Goal: Task Accomplishment & Management: Manage account settings

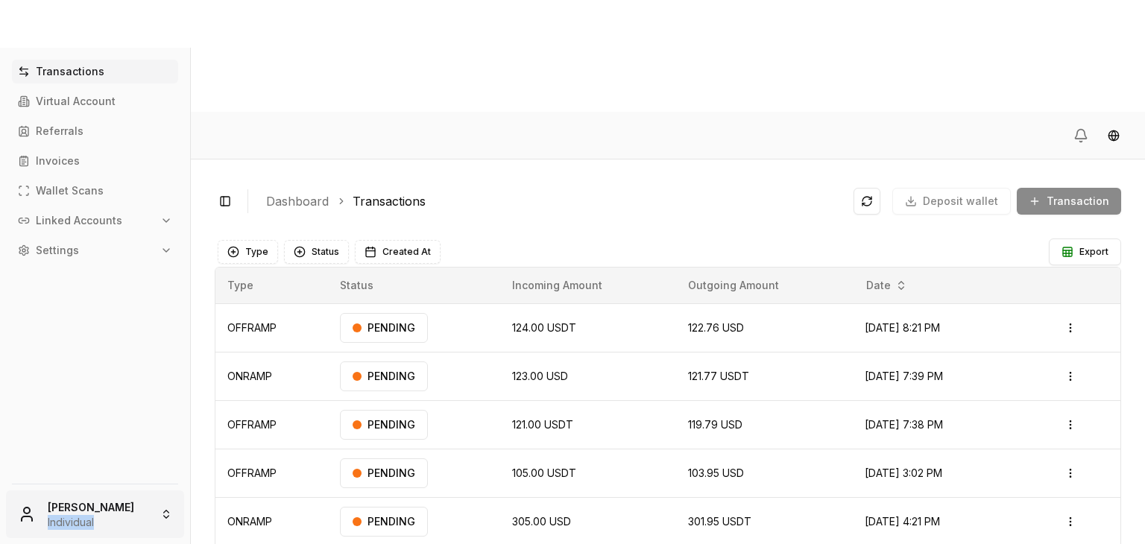
drag, startPoint x: 121, startPoint y: 488, endPoint x: 93, endPoint y: 528, distance: 48.2
click at [93, 528] on div "[PERSON_NAME] Individual" at bounding box center [95, 511] width 190 height 66
click at [93, 528] on html "Transactions Virtual Account Referrals Invoices Wallet Scans Linked Accounts Se…" at bounding box center [572, 328] width 1145 height 656
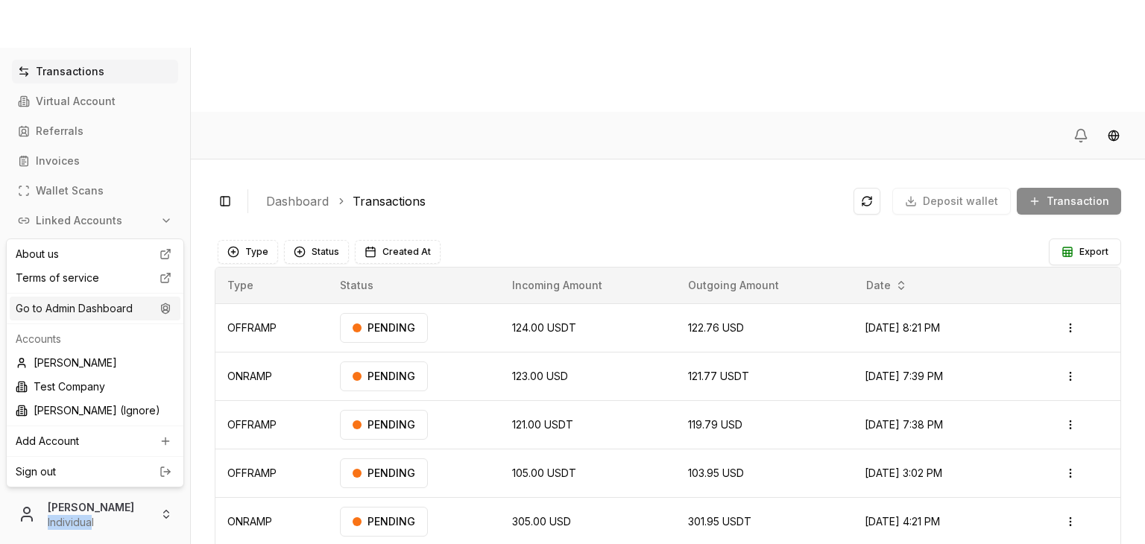
click at [101, 308] on div "Go to Admin Dashboard" at bounding box center [95, 309] width 171 height 24
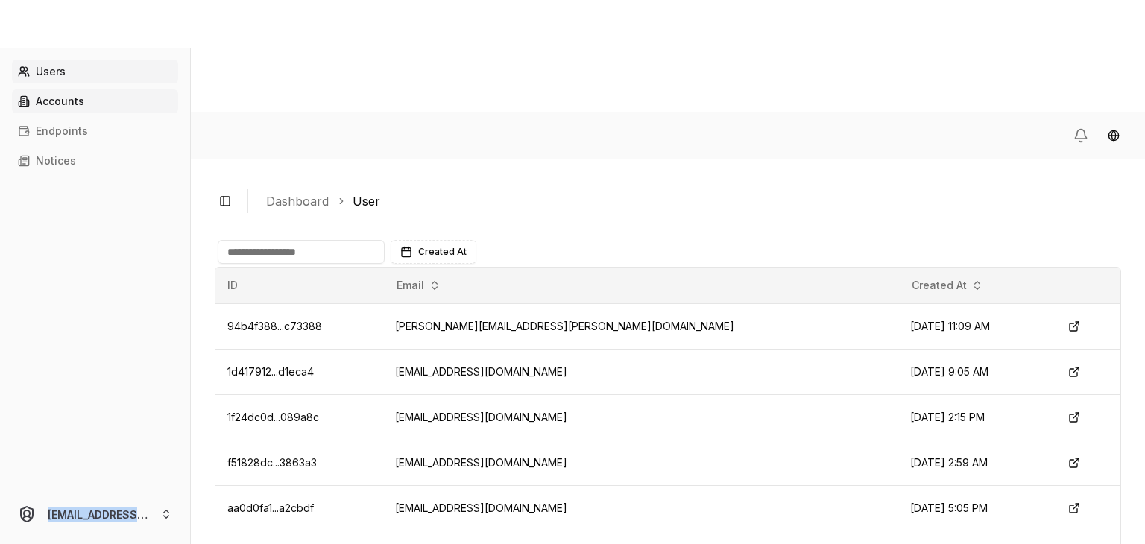
click at [98, 100] on link "Accounts" at bounding box center [95, 101] width 166 height 24
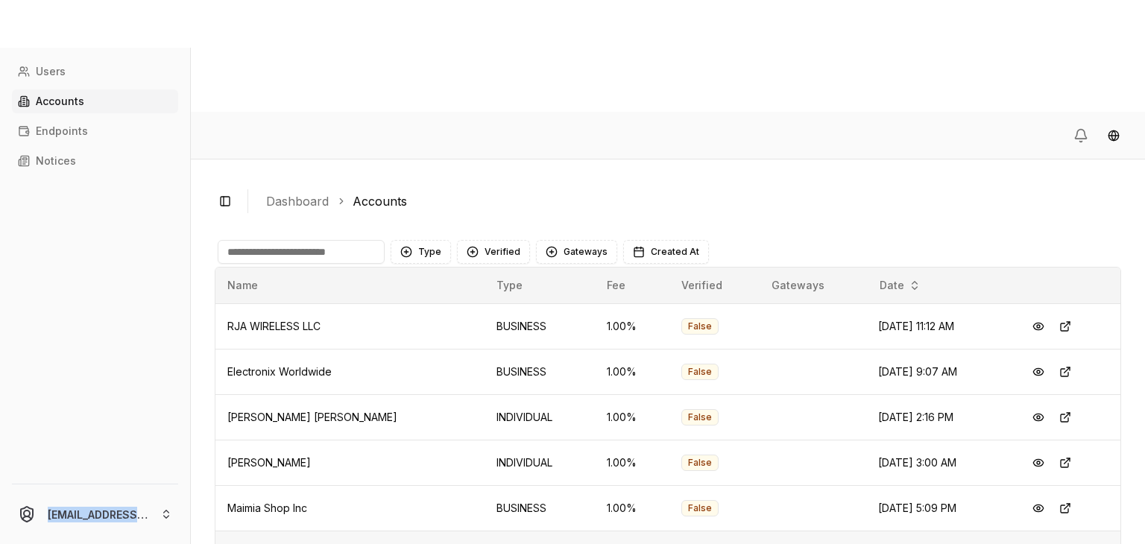
scroll to position [79, 0]
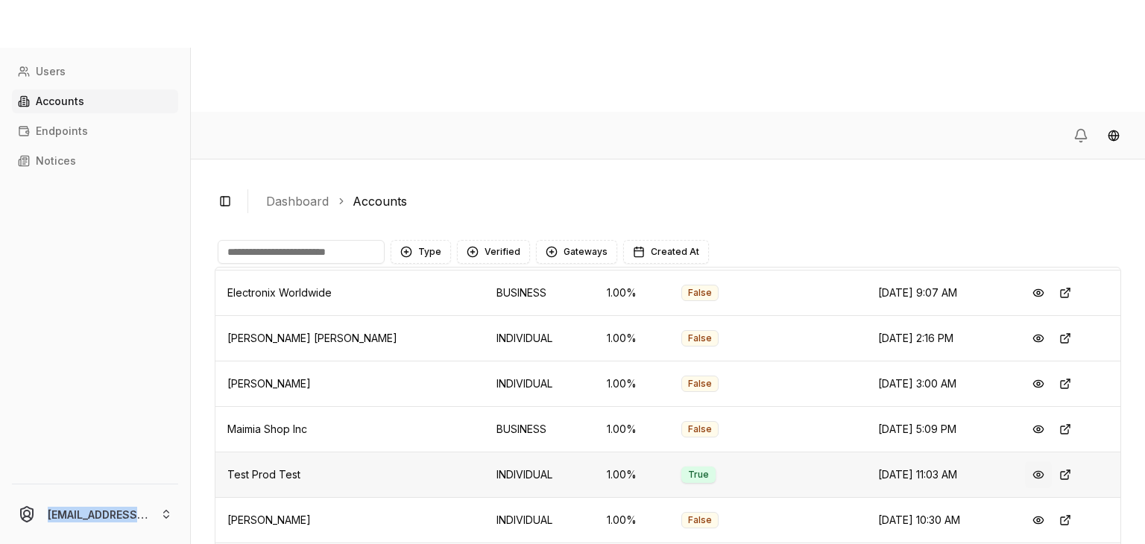
click at [1025, 462] on button at bounding box center [1038, 475] width 27 height 27
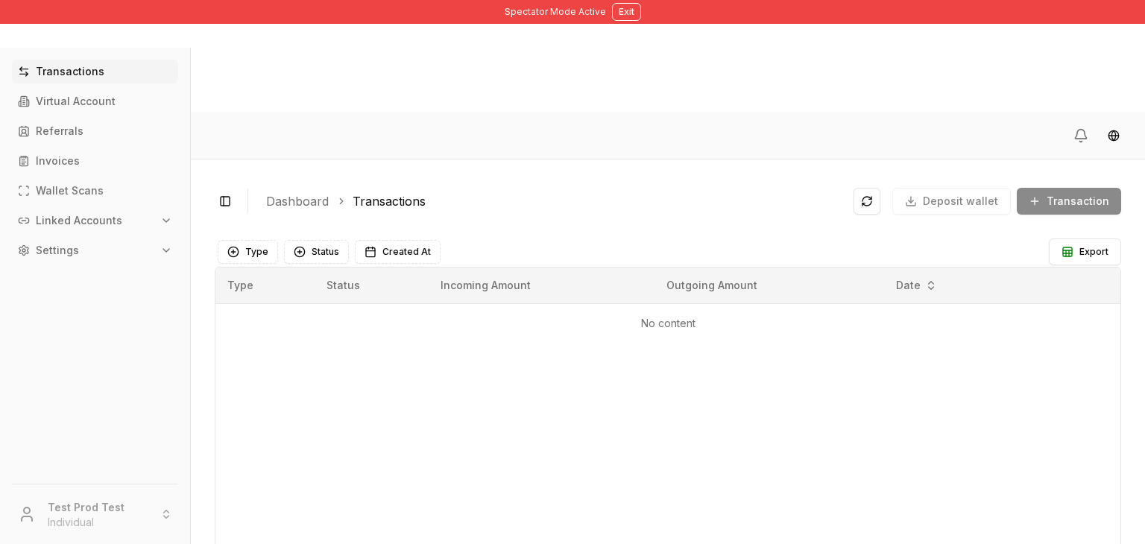
click at [146, 209] on button "Linked Accounts" at bounding box center [95, 221] width 166 height 24
click at [113, 242] on link "Wallets" at bounding box center [96, 246] width 130 height 24
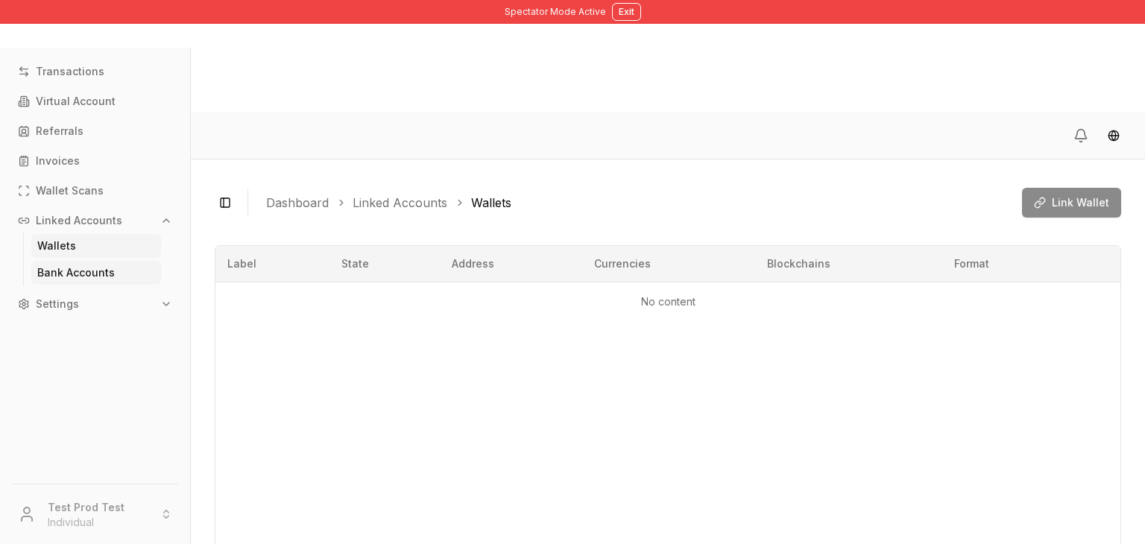
click at [87, 275] on p "Bank Accounts" at bounding box center [76, 273] width 78 height 10
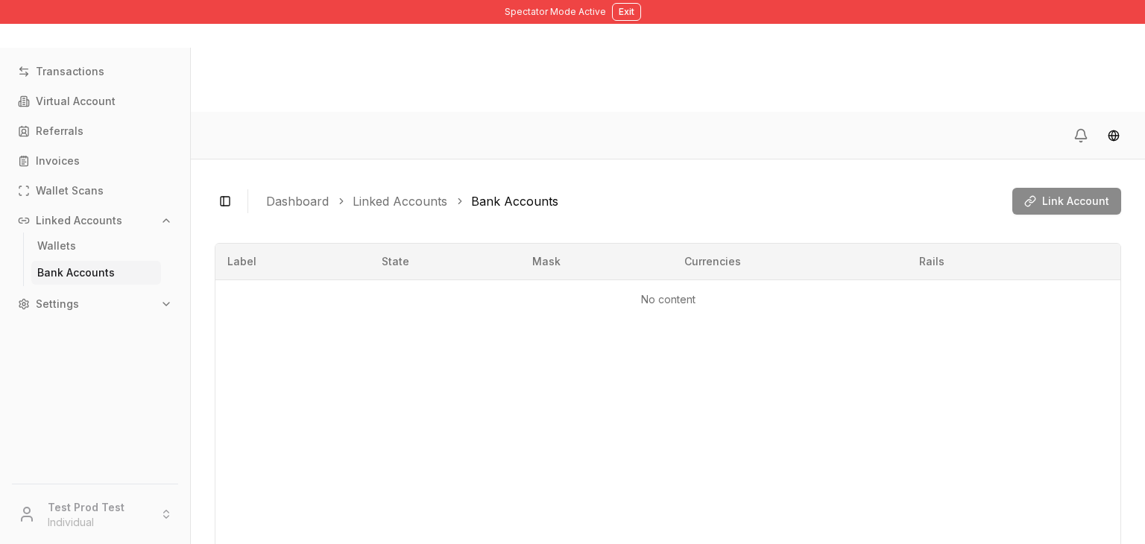
click at [86, 293] on button "Settings" at bounding box center [95, 304] width 166 height 24
drag, startPoint x: 629, startPoint y: 22, endPoint x: 625, endPoint y: 10, distance: 12.0
click at [625, 10] on div "Spectator Mode Active Exit" at bounding box center [572, 12] width 1145 height 24
click at [625, 10] on button "Exit" at bounding box center [626, 12] width 29 height 18
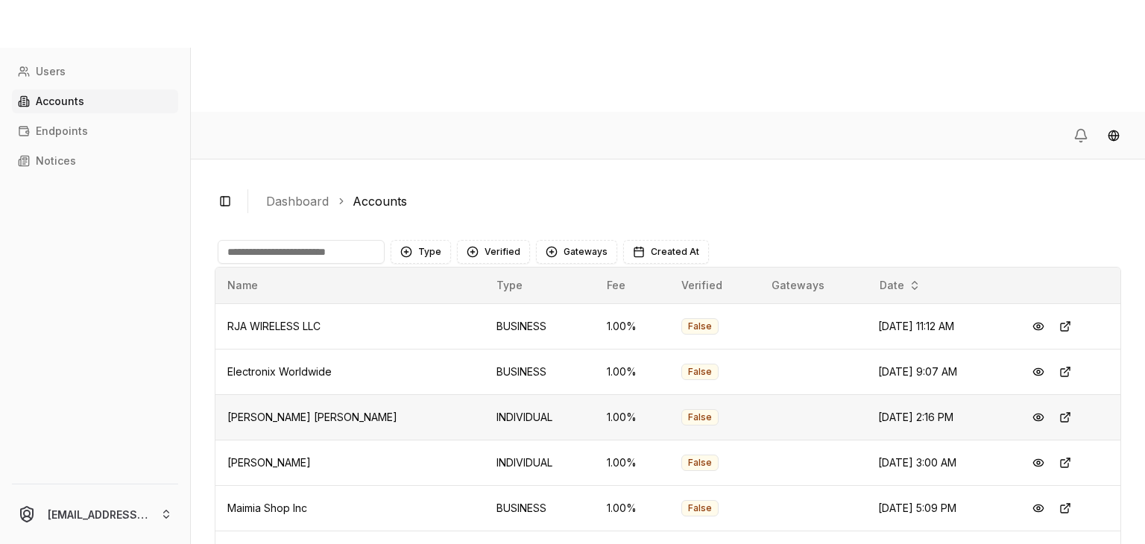
scroll to position [79, 0]
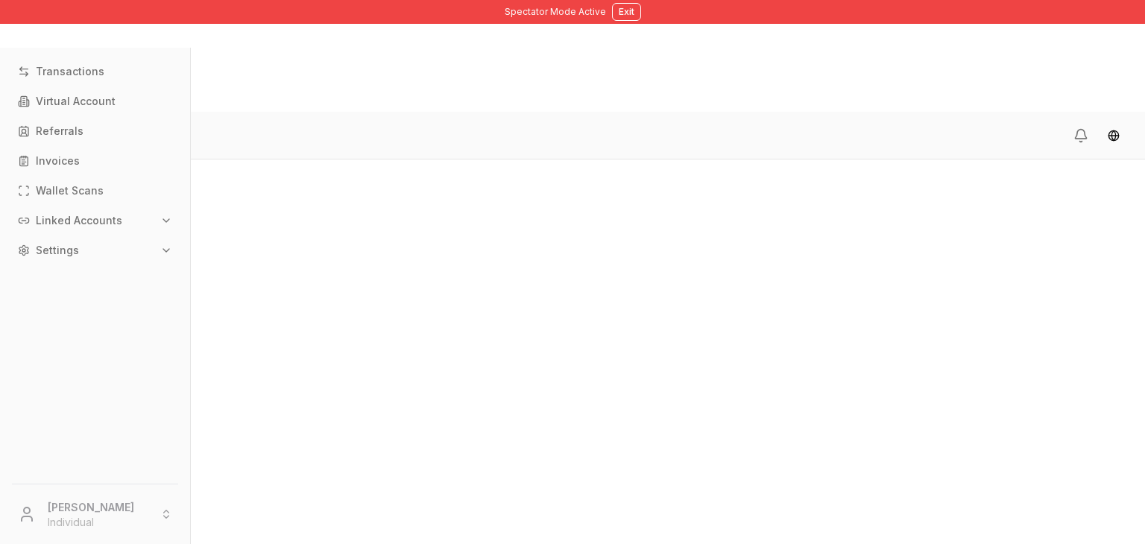
click at [101, 220] on p "Linked Accounts" at bounding box center [79, 220] width 86 height 10
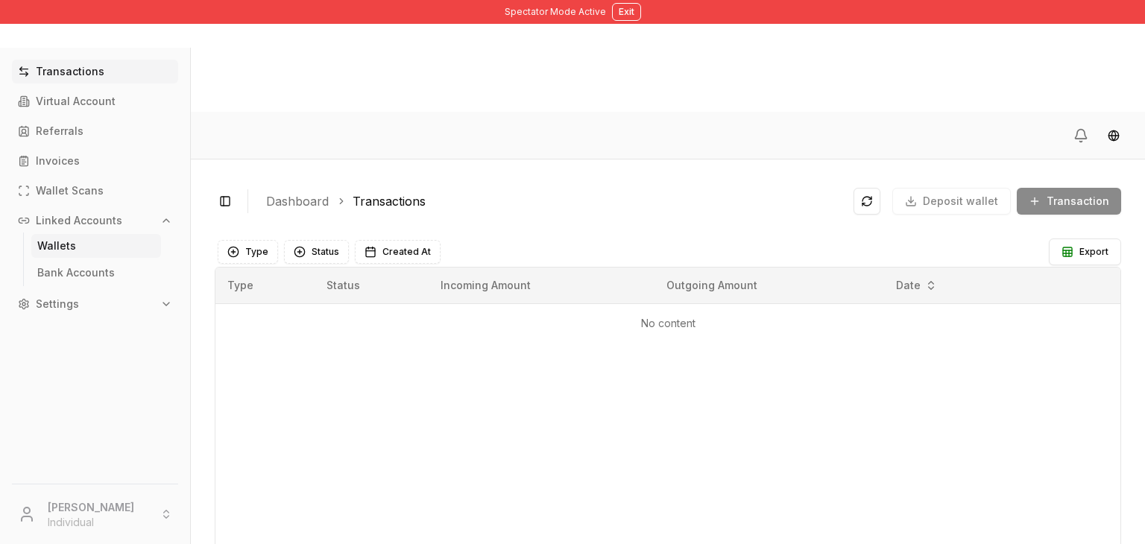
click at [87, 256] on link "Wallets" at bounding box center [96, 246] width 130 height 24
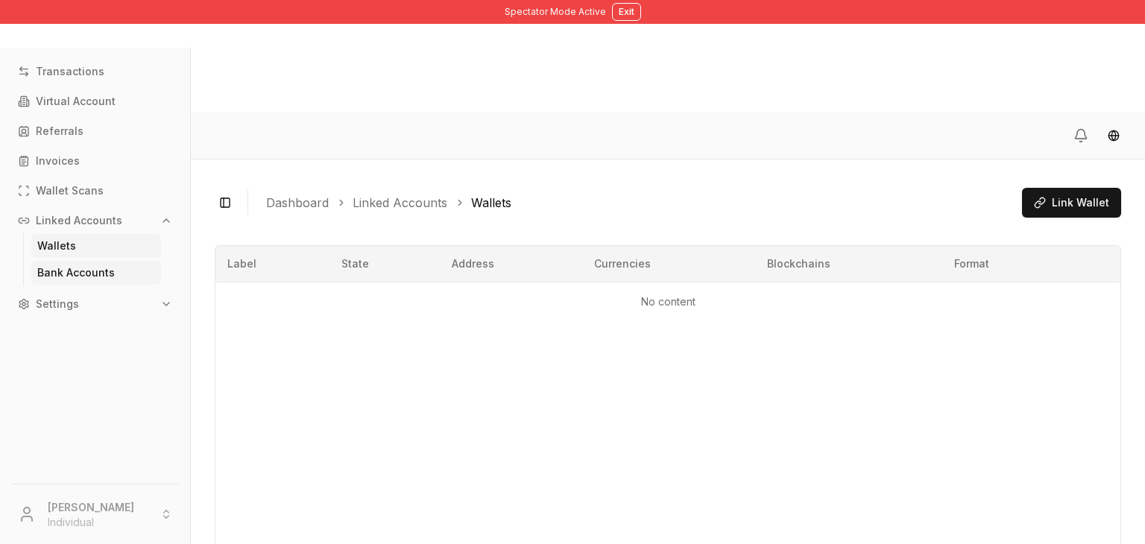
click at [81, 269] on p "Bank Accounts" at bounding box center [76, 273] width 78 height 10
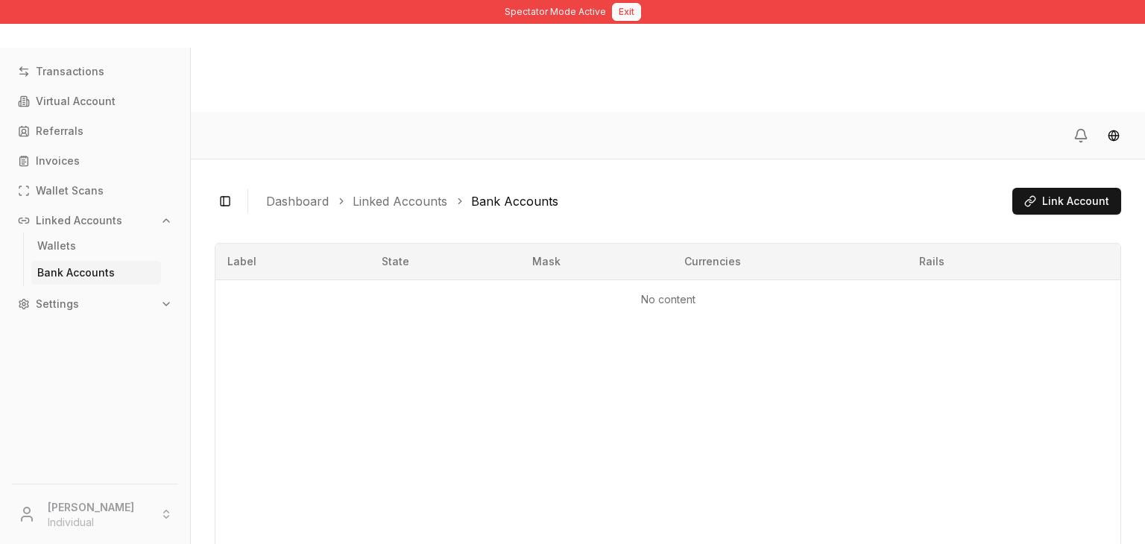
click at [619, 13] on button "Exit" at bounding box center [626, 12] width 29 height 18
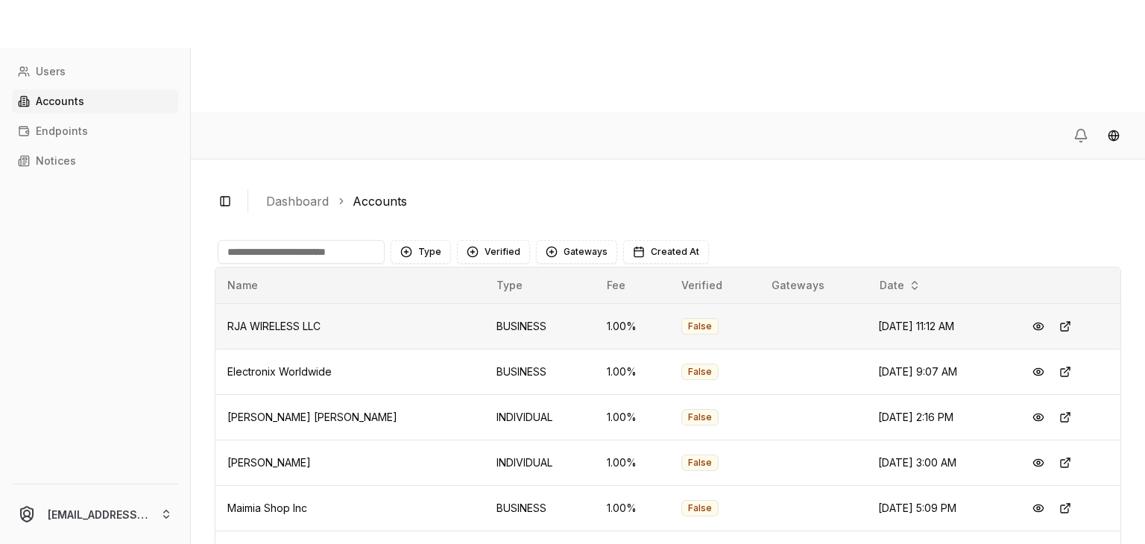
scroll to position [79, 0]
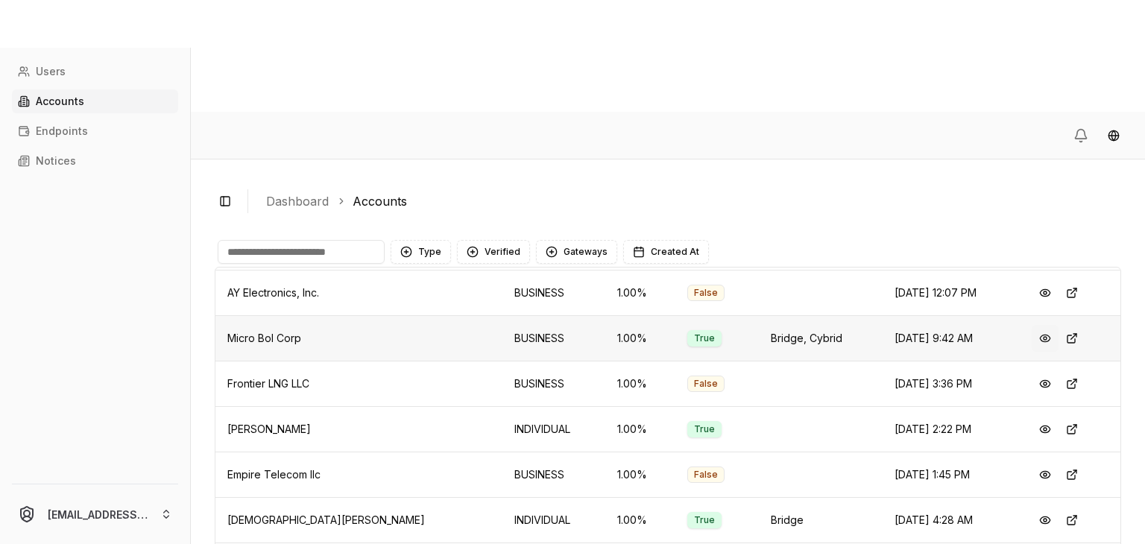
click at [1033, 325] on button at bounding box center [1045, 338] width 27 height 27
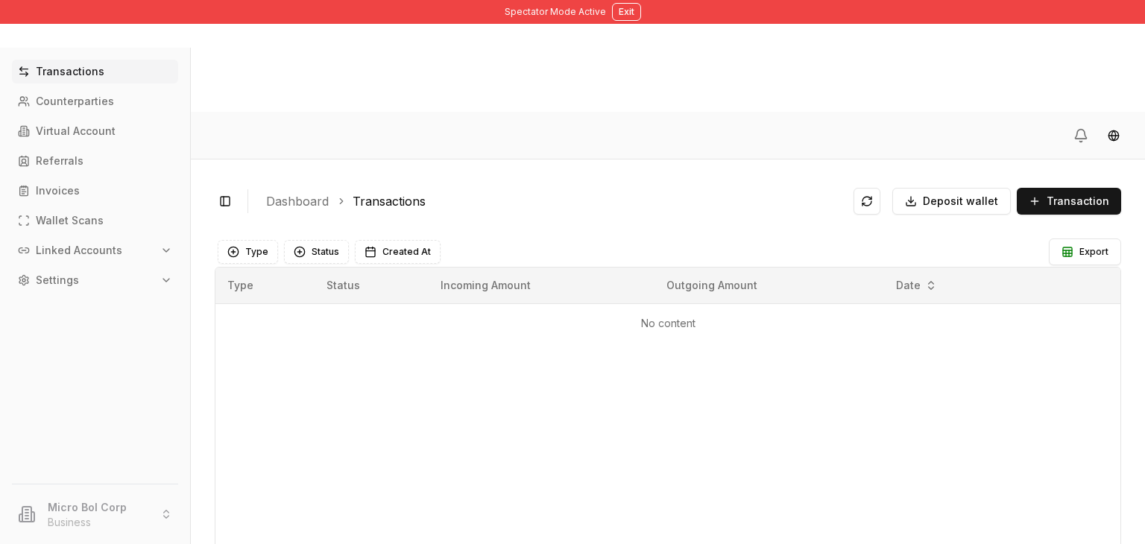
click at [98, 251] on p "Linked Accounts" at bounding box center [79, 250] width 86 height 10
click at [81, 300] on p "Bank Accounts" at bounding box center [76, 303] width 78 height 10
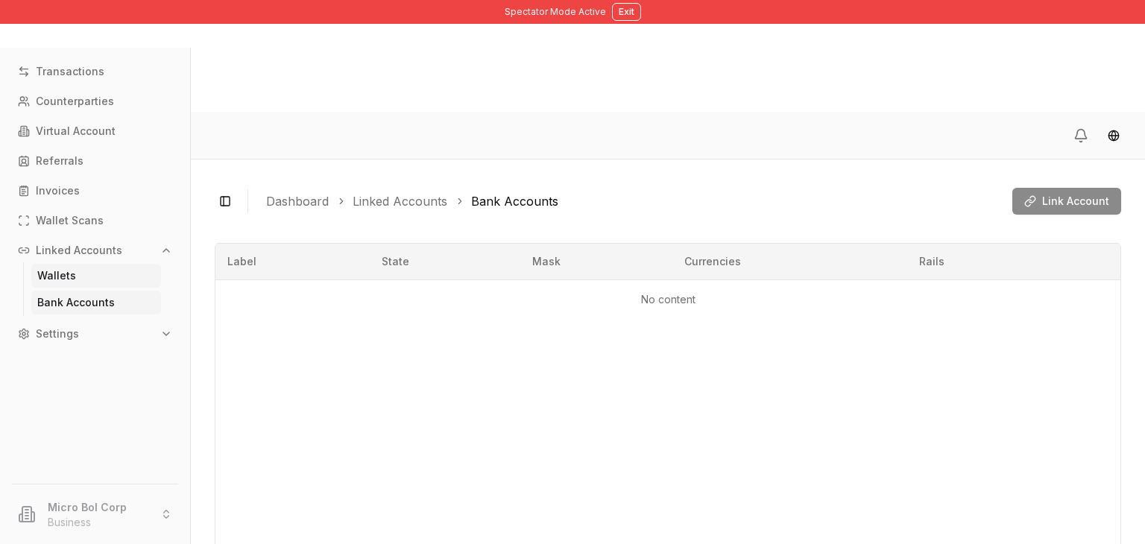
click at [95, 277] on link "Wallets" at bounding box center [96, 276] width 130 height 24
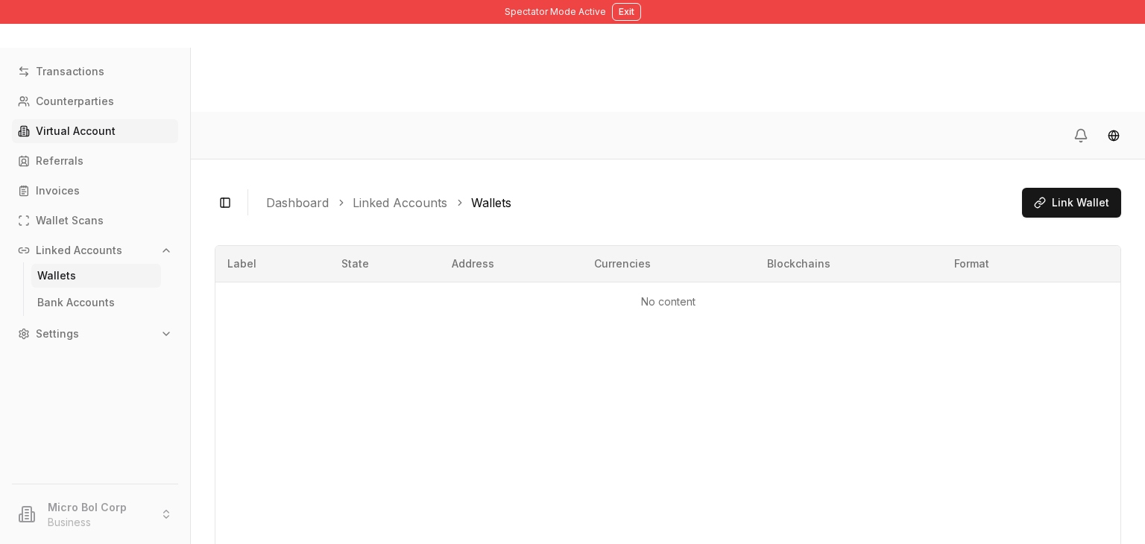
click at [87, 127] on p "Virtual Account" at bounding box center [76, 131] width 80 height 10
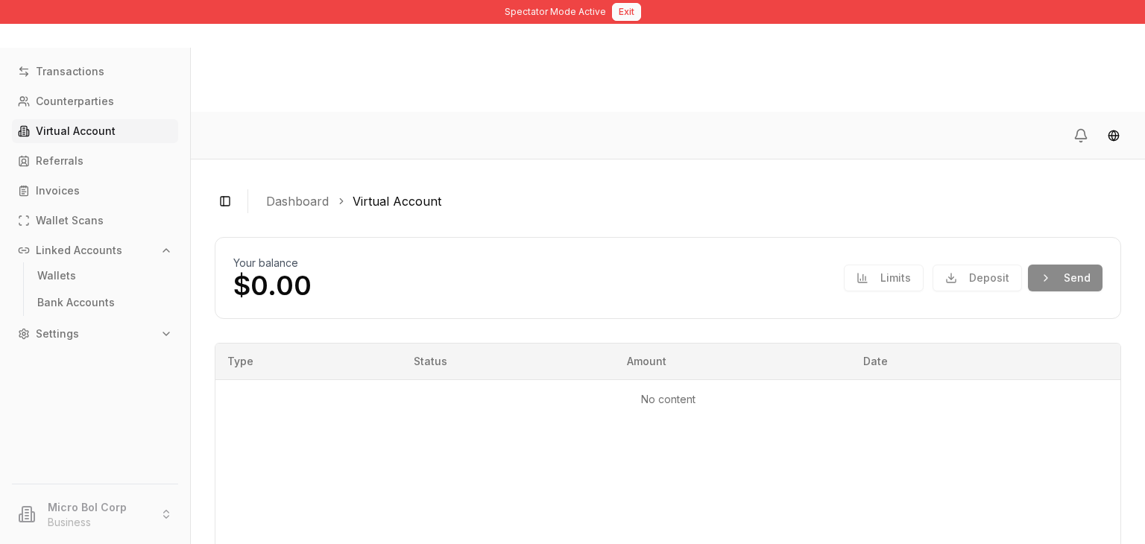
click at [633, 19] on button "Exit" at bounding box center [626, 12] width 29 height 18
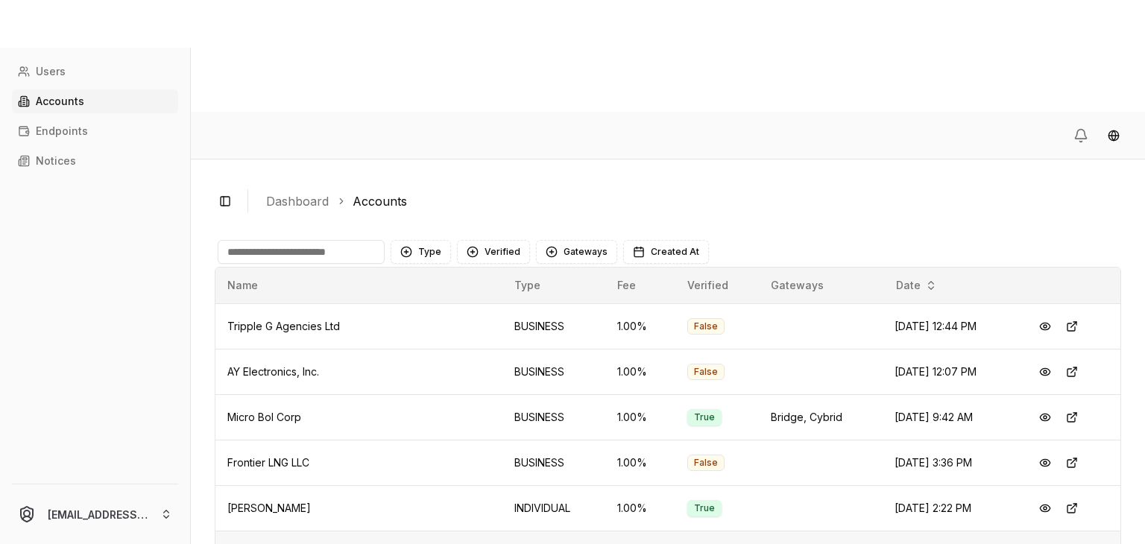
scroll to position [79, 0]
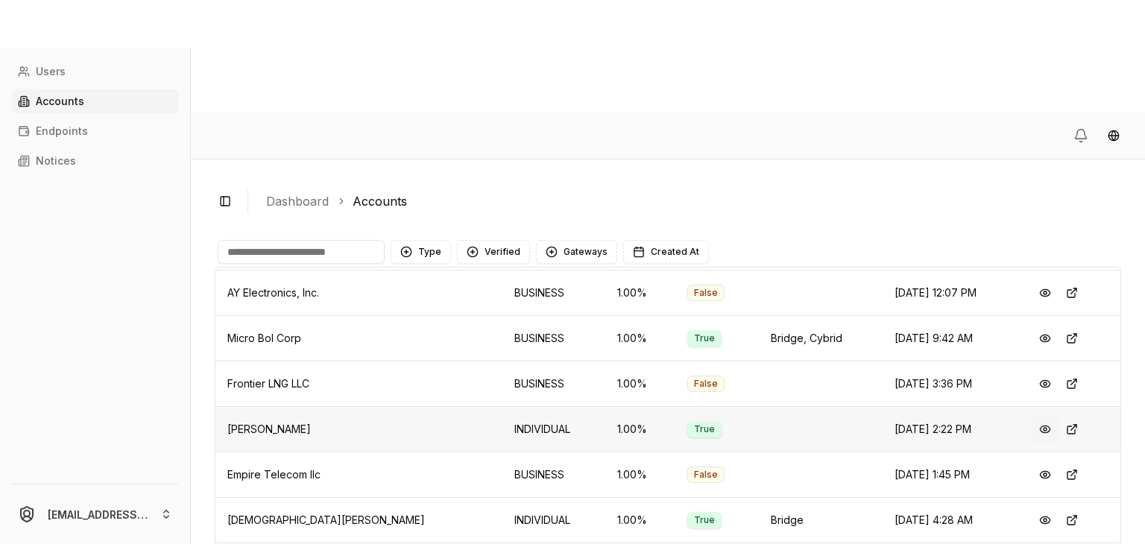
click at [1033, 416] on button at bounding box center [1045, 429] width 27 height 27
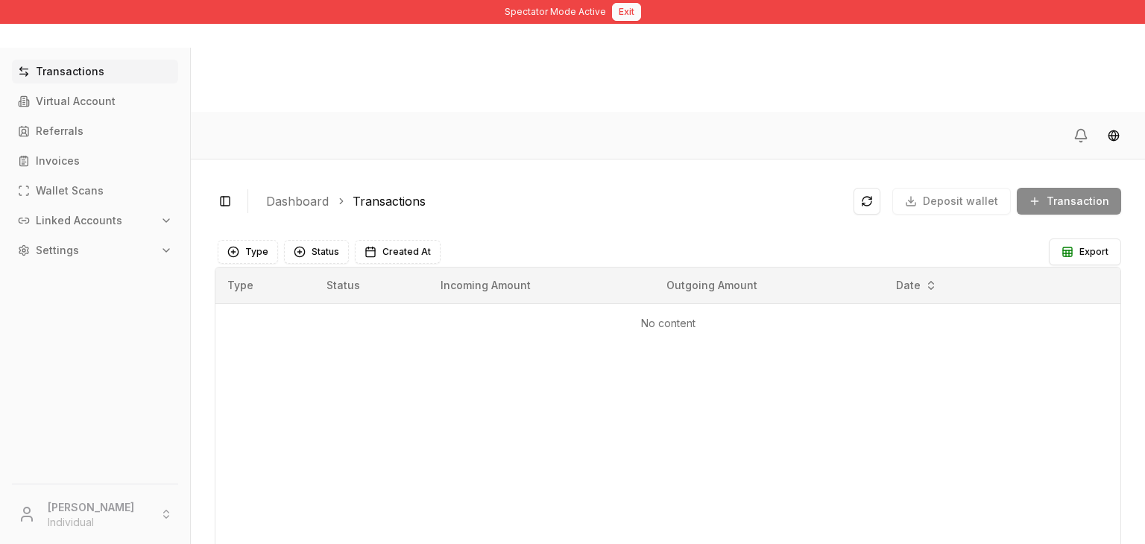
click at [638, 10] on div "Spectator Mode Active Exit" at bounding box center [572, 12] width 1145 height 24
click at [627, 8] on button "Exit" at bounding box center [626, 12] width 29 height 18
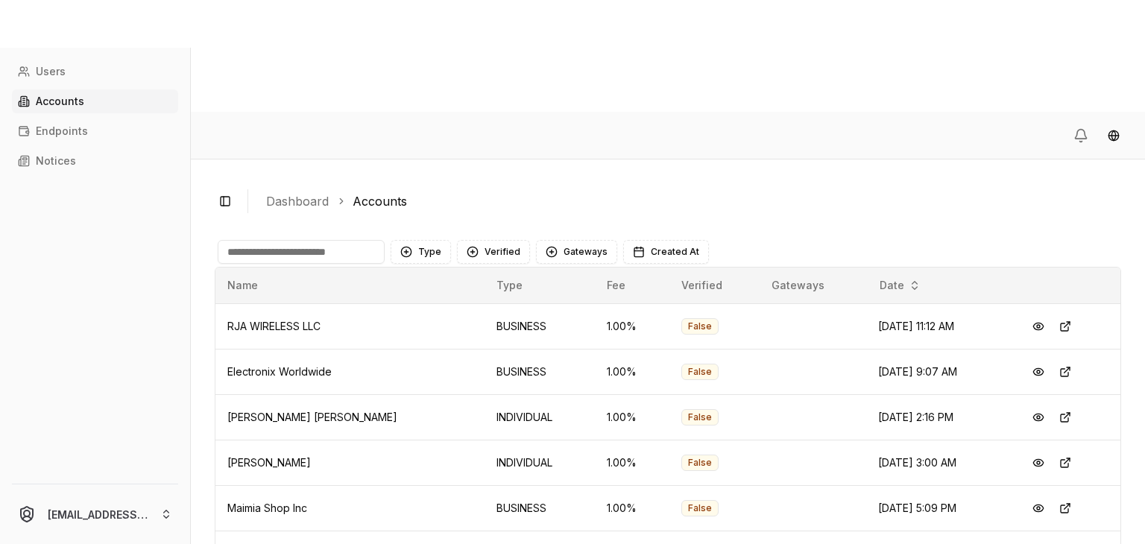
click at [310, 240] on input at bounding box center [301, 252] width 167 height 24
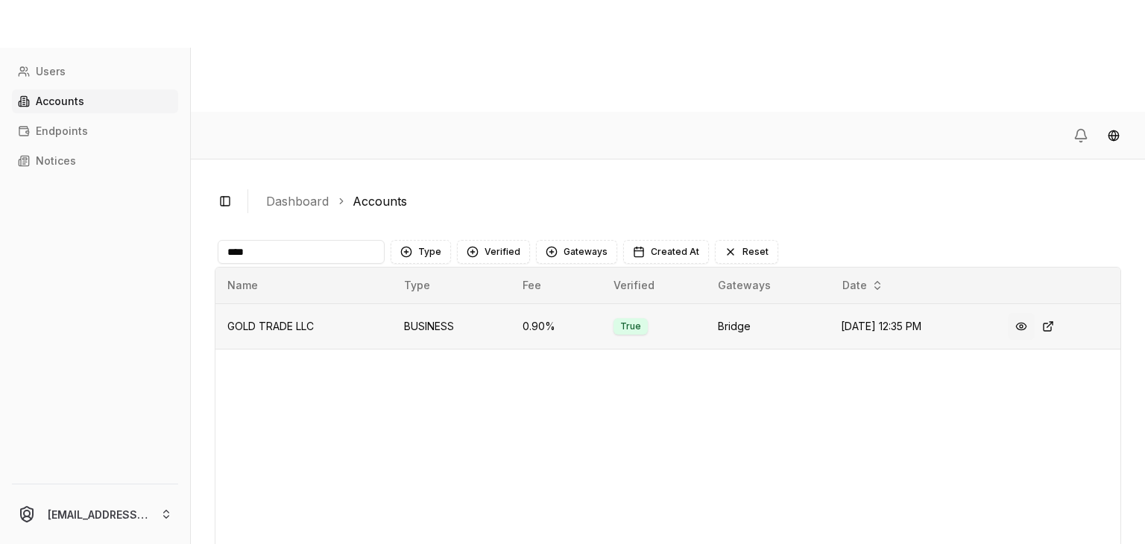
type input "****"
click at [1030, 313] on button at bounding box center [1021, 326] width 27 height 27
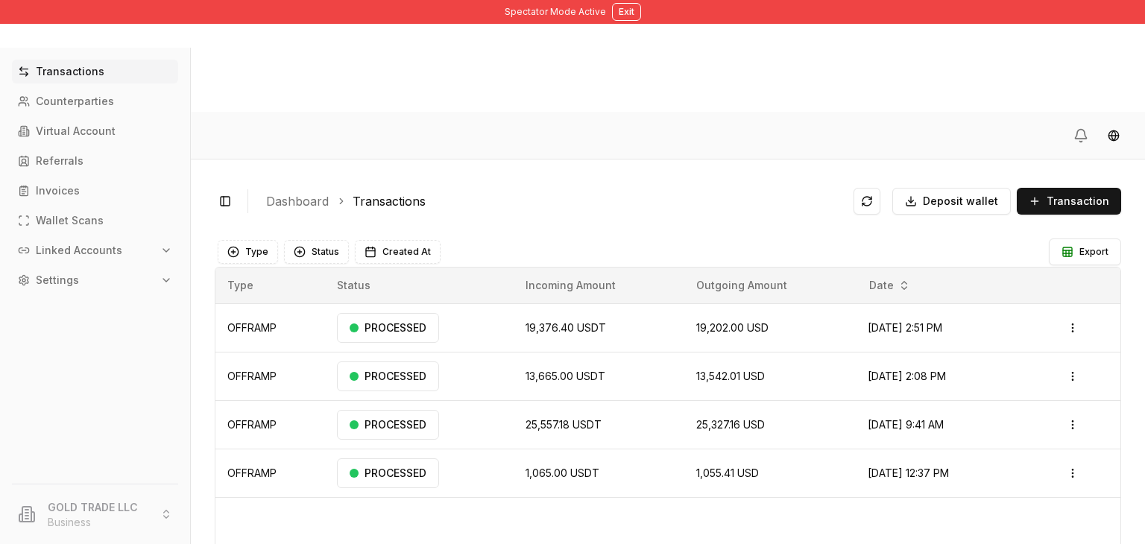
click at [124, 252] on button "Linked Accounts" at bounding box center [95, 251] width 166 height 24
click at [104, 291] on link "Bank Accounts" at bounding box center [96, 303] width 130 height 24
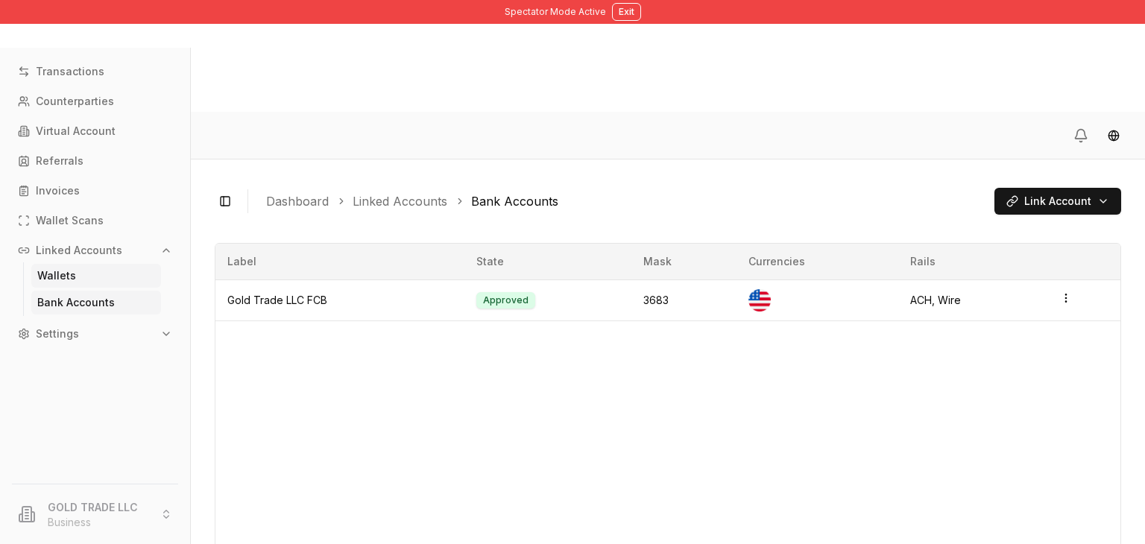
click at [98, 279] on link "Wallets" at bounding box center [96, 276] width 130 height 24
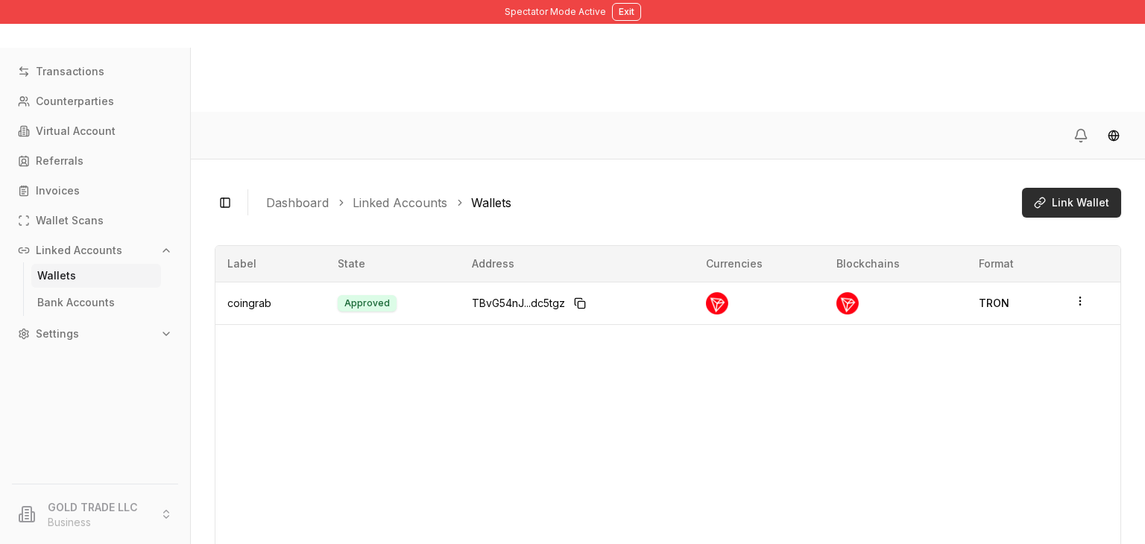
click at [1053, 188] on button "Link Wallet" at bounding box center [1071, 203] width 99 height 30
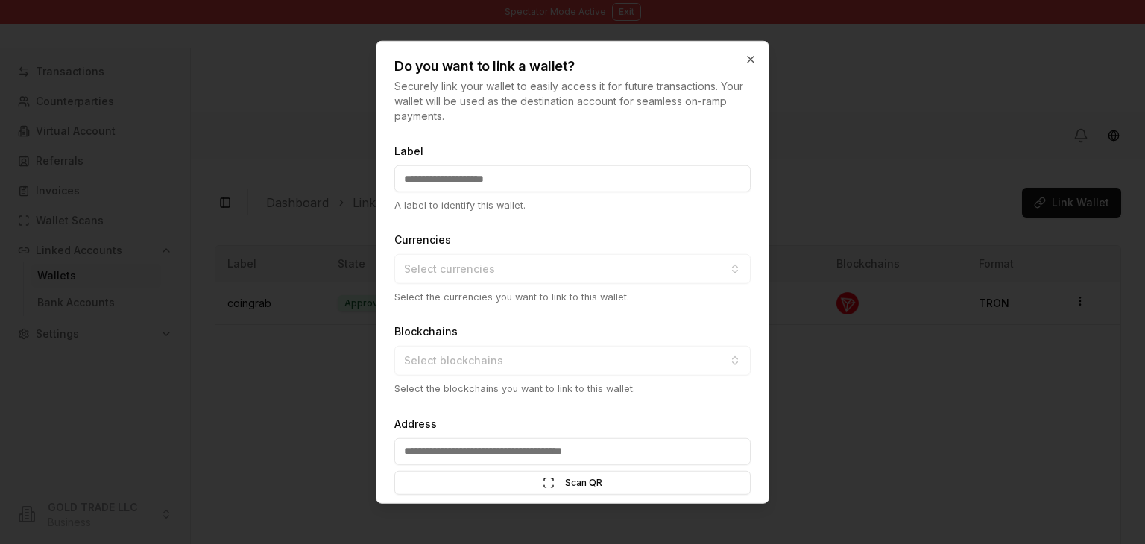
scroll to position [75, 0]
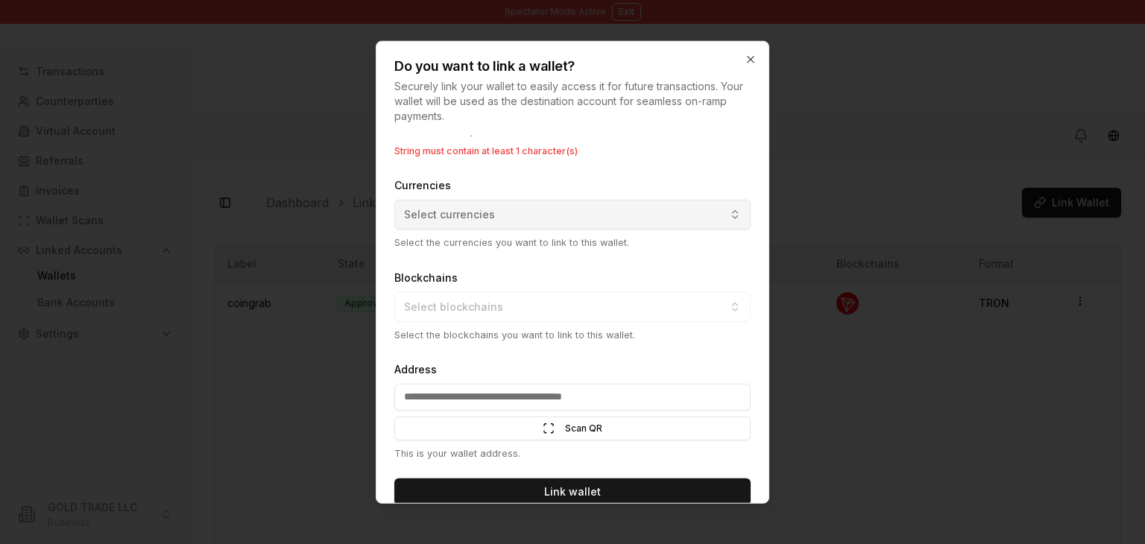
click at [693, 198] on div "Currencies Select currencies Select the currencies you want to link to this wal…" at bounding box center [572, 213] width 356 height 74
click at [659, 217] on button "Select currencies" at bounding box center [572, 215] width 356 height 30
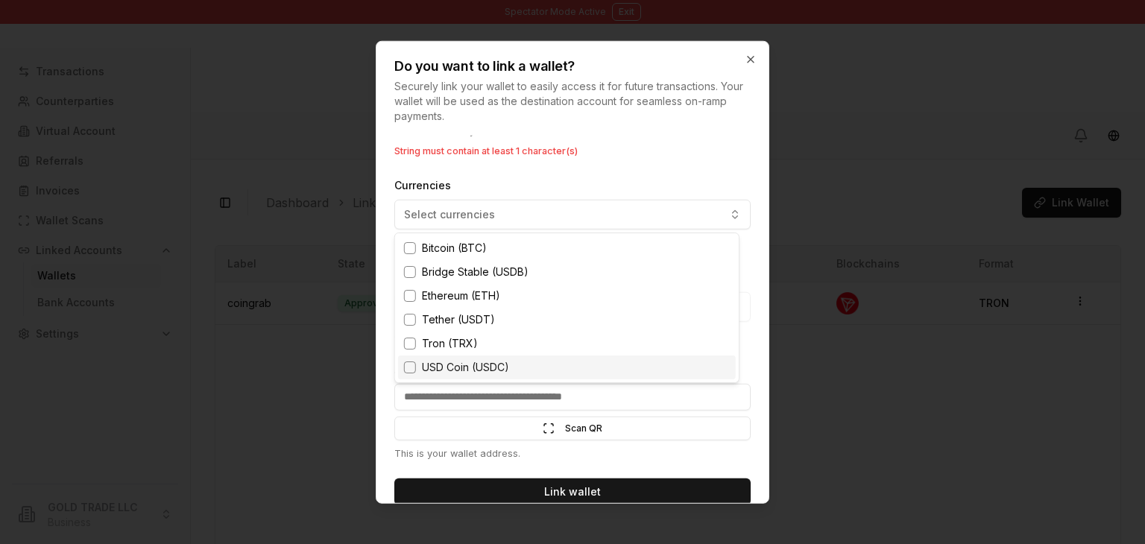
click at [746, 59] on body "Spectator Mode Active Exit Transactions Counterparties Virtual Account Referral…" at bounding box center [572, 328] width 1145 height 656
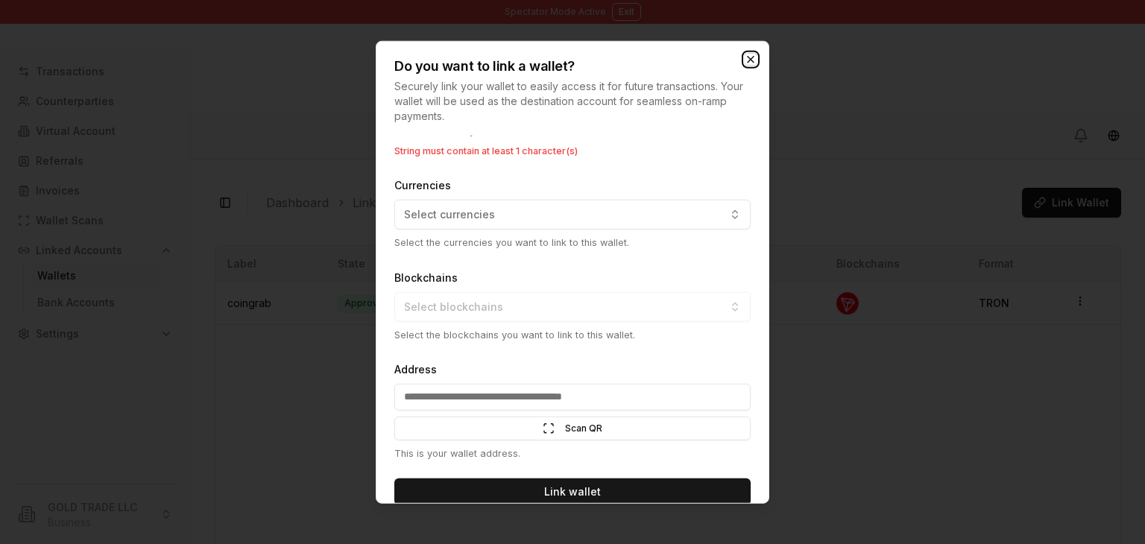
click at [748, 59] on icon "button" at bounding box center [751, 60] width 12 height 12
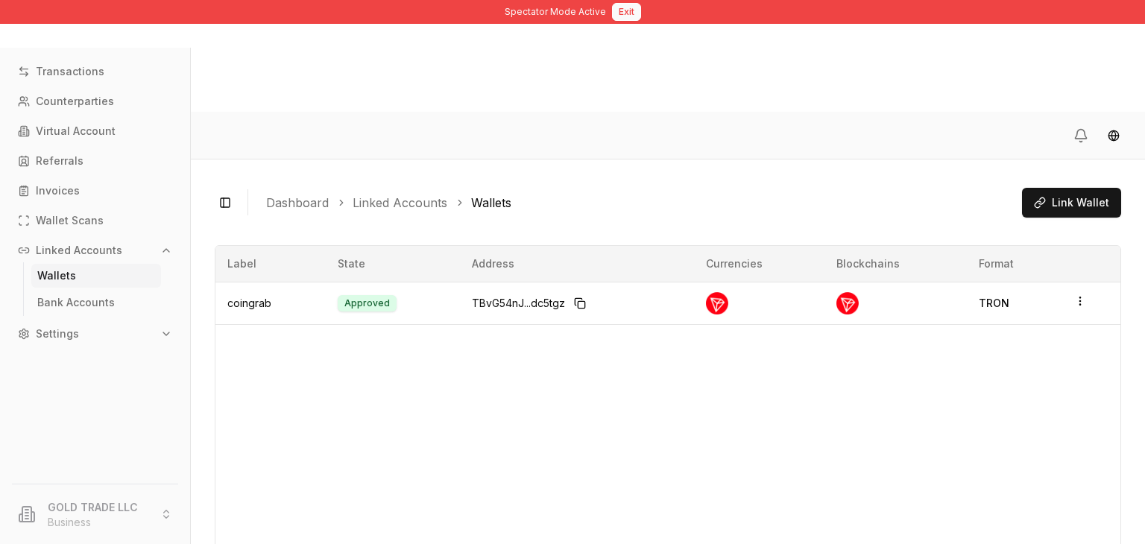
click at [620, 10] on button "Exit" at bounding box center [626, 12] width 29 height 18
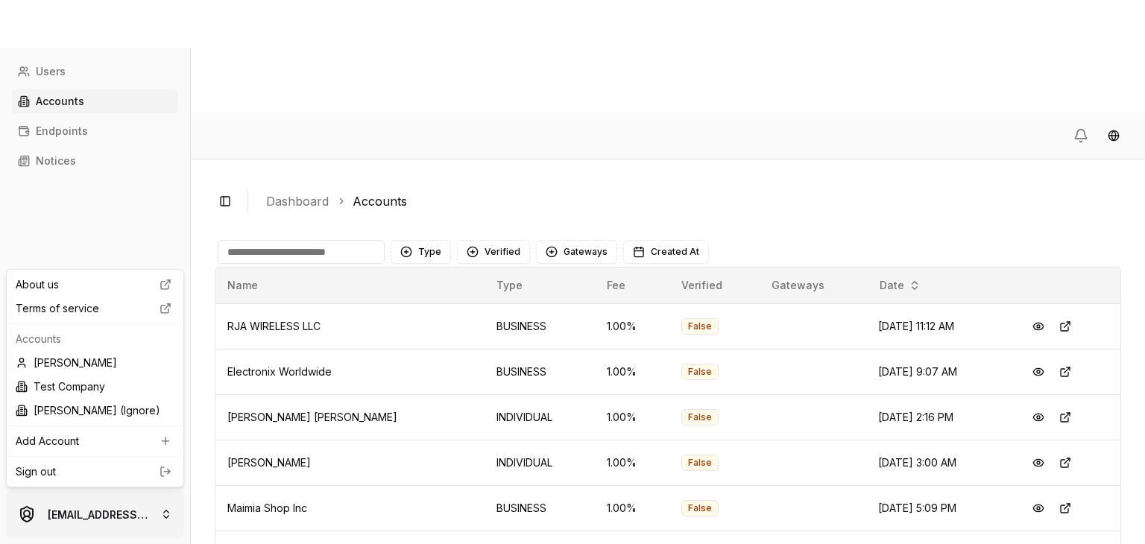
click at [86, 508] on html "Users Accounts Endpoints Notices brandonalcocertest@gmail.com Toggle Sidebar Da…" at bounding box center [572, 328] width 1145 height 656
click at [104, 470] on link "Sign out" at bounding box center [95, 472] width 159 height 15
